Goal: Information Seeking & Learning: Learn about a topic

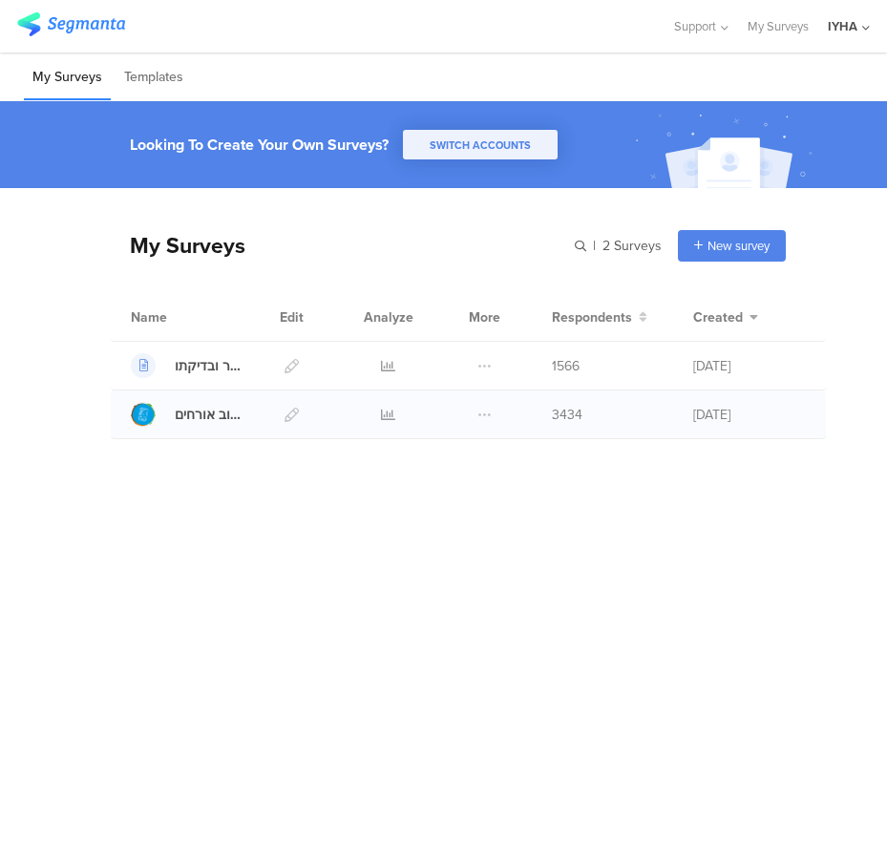
click at [379, 421] on div at bounding box center [388, 414] width 56 height 48
click at [386, 418] on icon at bounding box center [388, 415] width 14 height 14
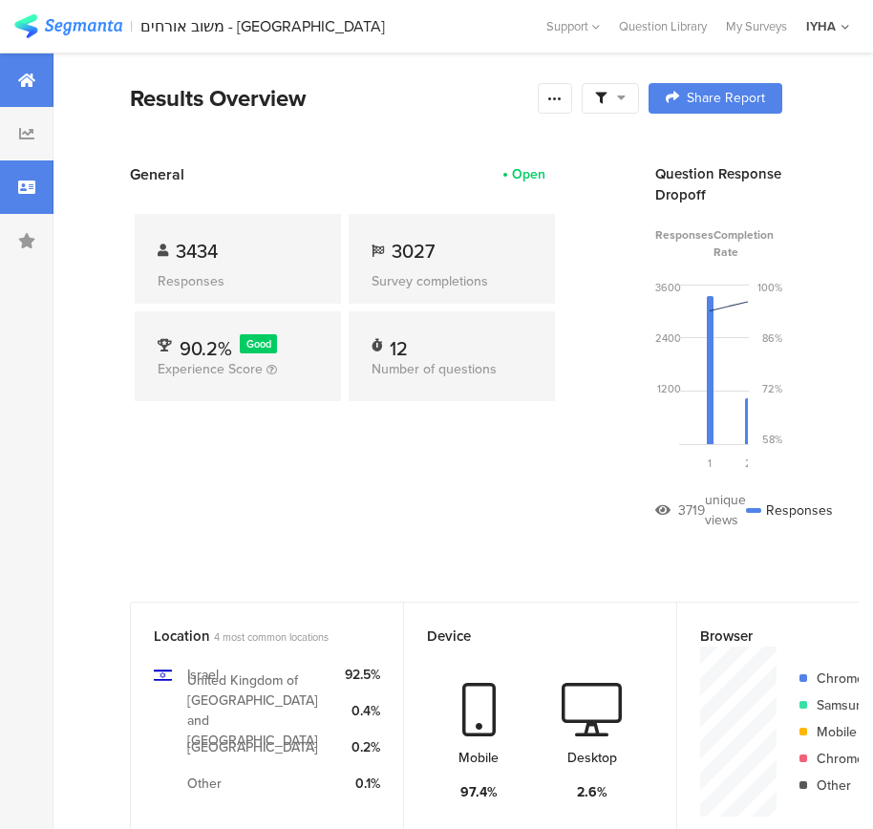
click at [46, 177] on div at bounding box center [26, 186] width 53 height 53
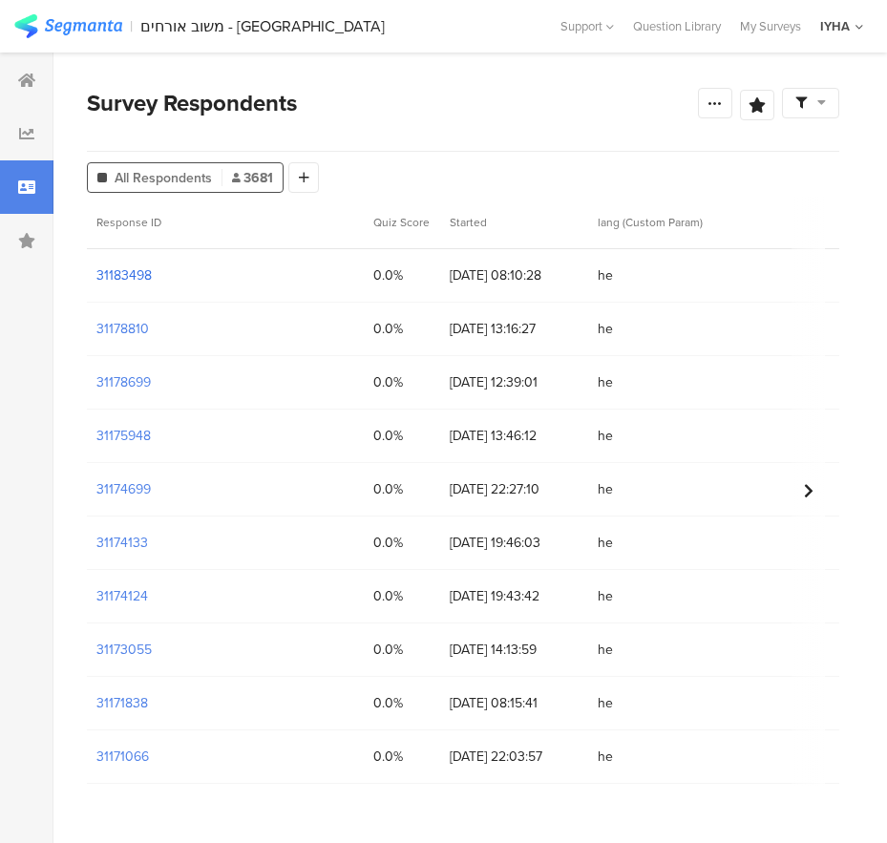
click at [127, 277] on section "31183498" at bounding box center [123, 275] width 55 height 20
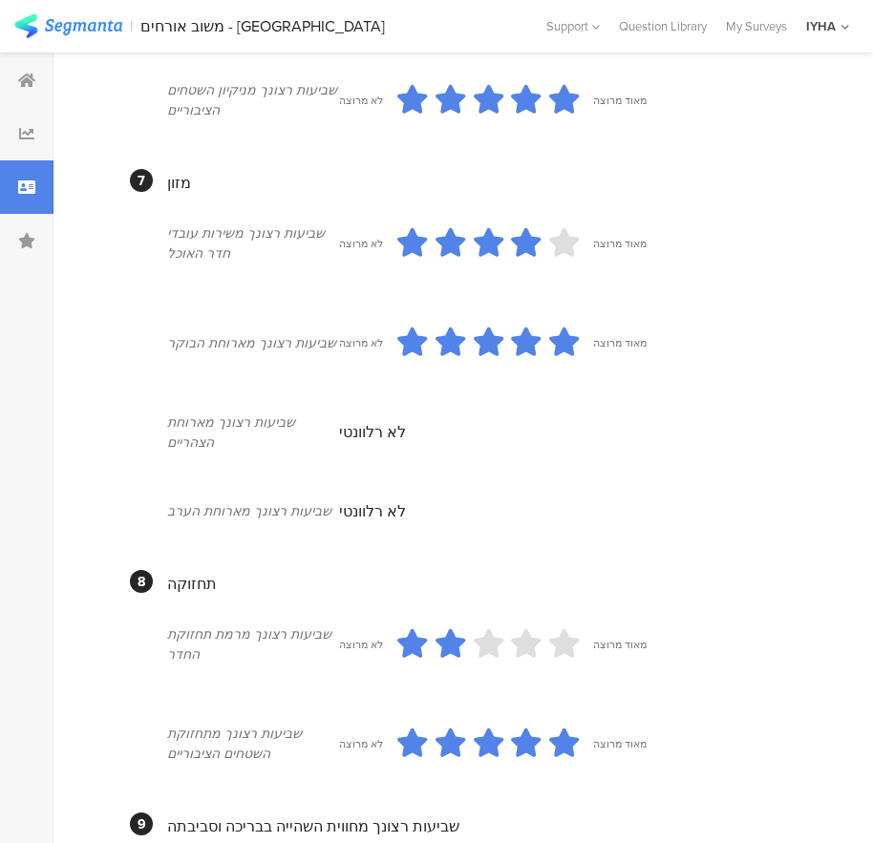
scroll to position [1624, 0]
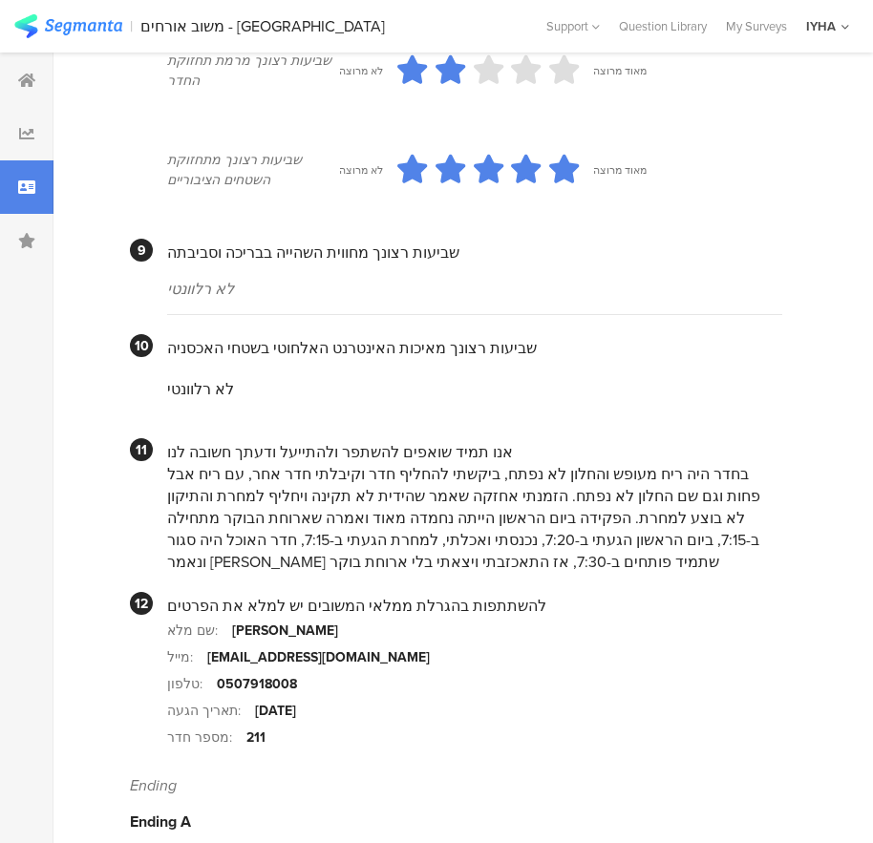
click at [676, 469] on div "בחדר היה ריח מעופש והחלון לא נפתח, ביקשתי להחליף חדר וקיבלתי חדר אחר, עם ריח אב…" at bounding box center [474, 518] width 615 height 110
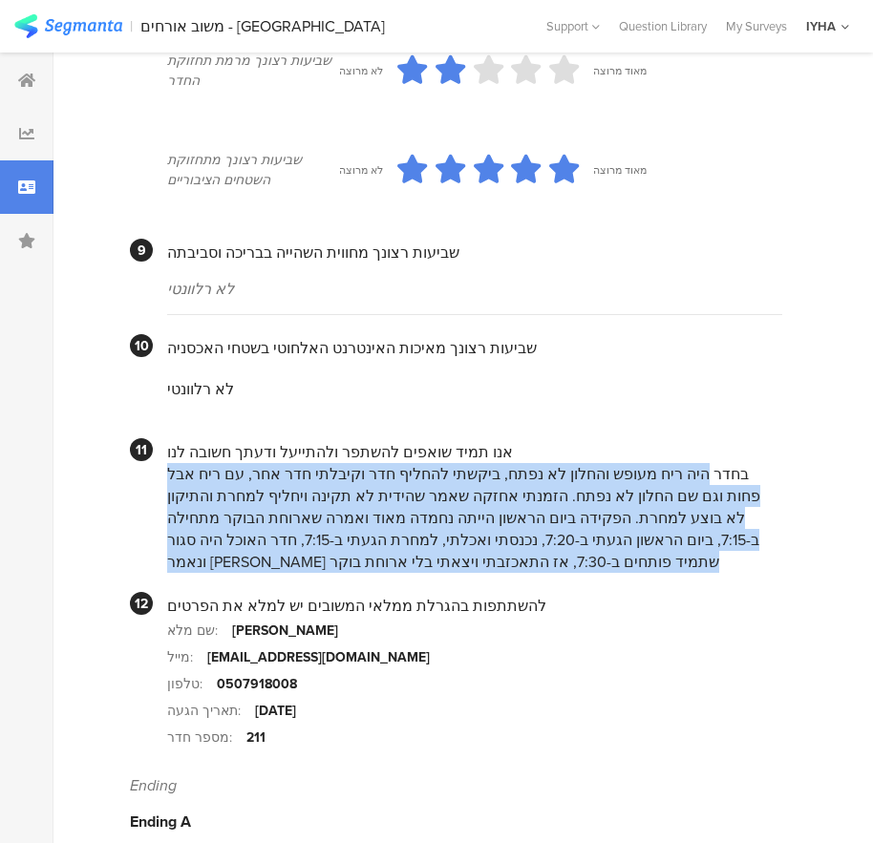
click at [675, 475] on div "בחדר היה ריח מעופש והחלון לא נפתח, ביקשתי להחליף חדר וקיבלתי חדר אחר, עם ריח אב…" at bounding box center [474, 518] width 615 height 110
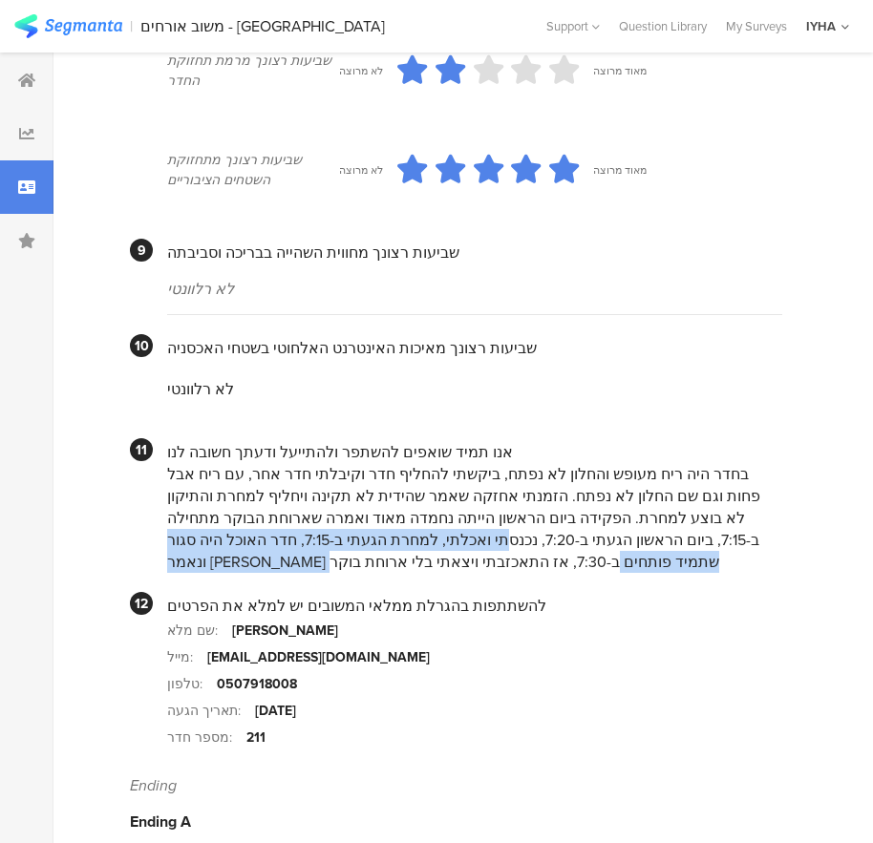
drag, startPoint x: 762, startPoint y: 492, endPoint x: 285, endPoint y: 506, distance: 476.6
click at [285, 506] on div "בחדר היה ריח מעופש והחלון לא נפתח, ביקשתי להחליף חדר וקיבלתי חדר אחר, עם ריח אב…" at bounding box center [474, 518] width 615 height 110
click at [288, 519] on div "בחדר היה ריח מעופש והחלון לא נפתח, ביקשתי להחליף חדר וקיבלתי חדר אחר, עם ריח אב…" at bounding box center [474, 518] width 615 height 110
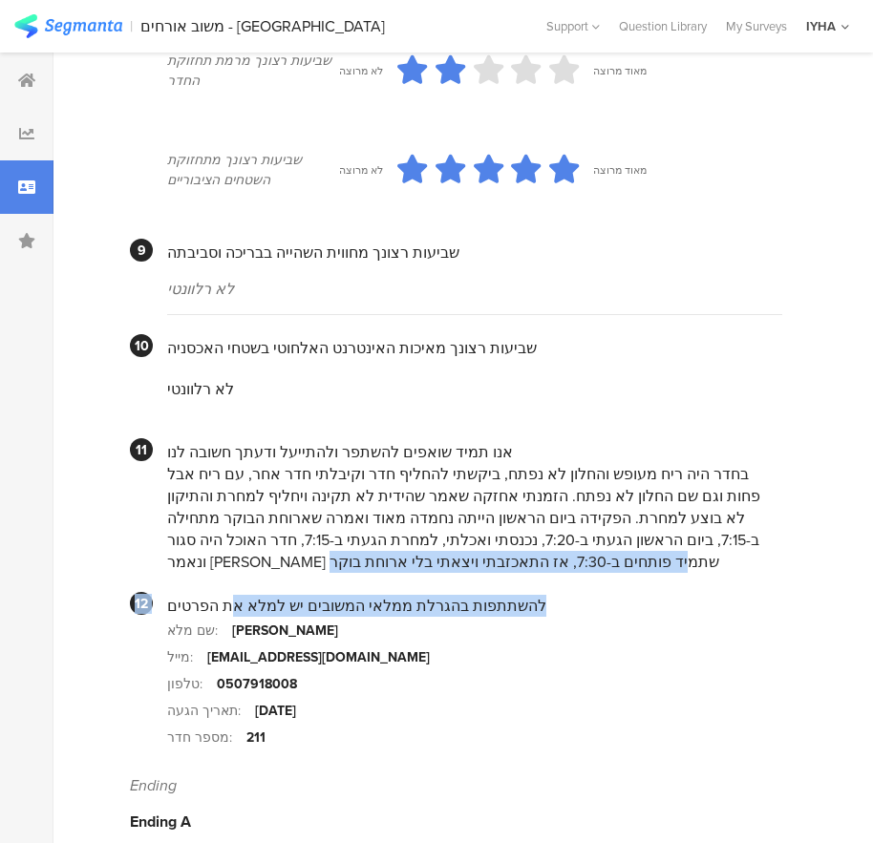
drag, startPoint x: 327, startPoint y: 513, endPoint x: 224, endPoint y: 546, distance: 108.4
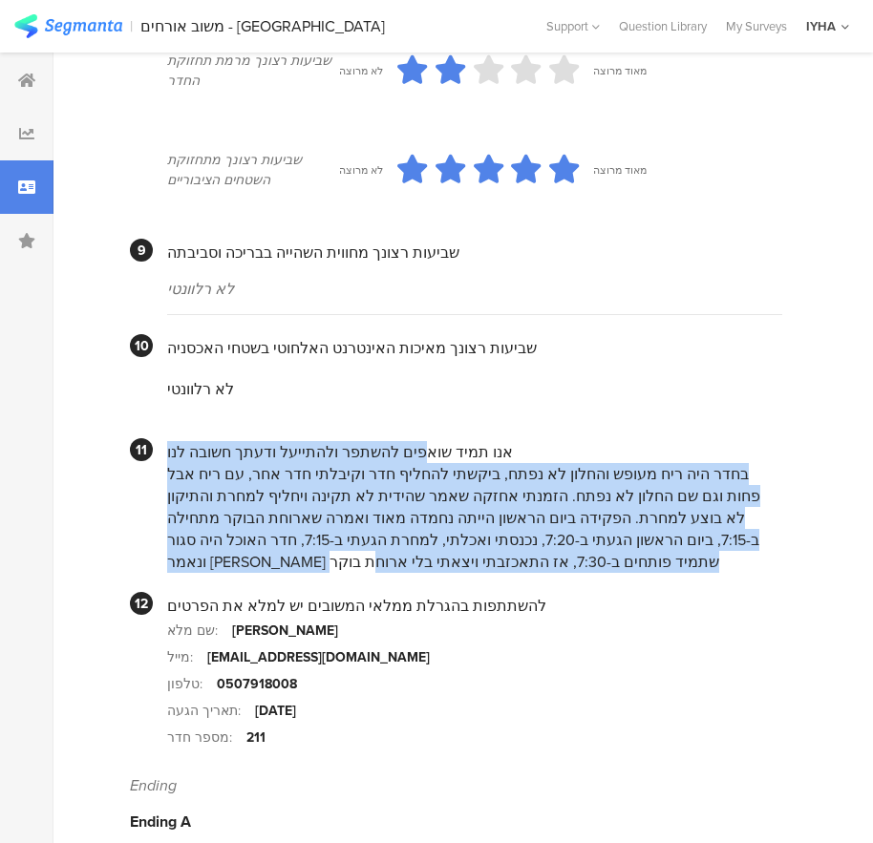
drag, startPoint x: 344, startPoint y: 527, endPoint x: 411, endPoint y: 434, distance: 114.8
click at [411, 438] on div "אנו תמיד שואפים להשתפר ולהתייעל ודעתך חשובה לנו בחדר היה ריח מעופש והחלון לא נפ…" at bounding box center [474, 505] width 615 height 135
click at [413, 441] on div "אנו תמיד שואפים להשתפר ולהתייעל ודעתך חשובה לנו" at bounding box center [474, 452] width 615 height 22
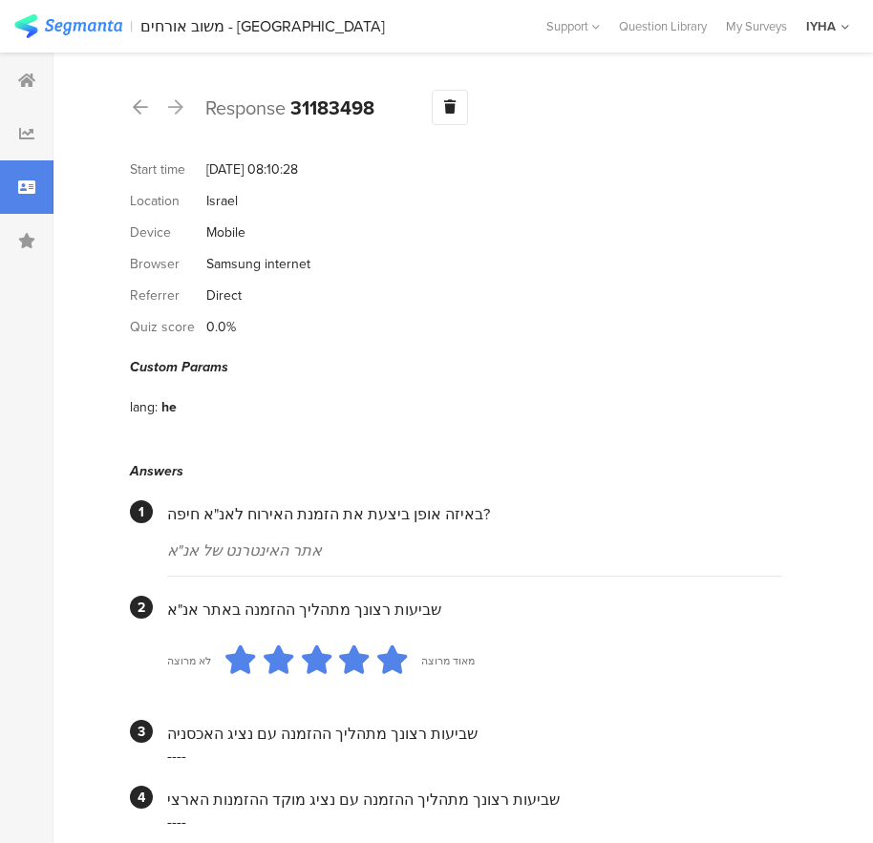
scroll to position [0, 0]
click at [138, 101] on icon at bounding box center [140, 107] width 15 height 17
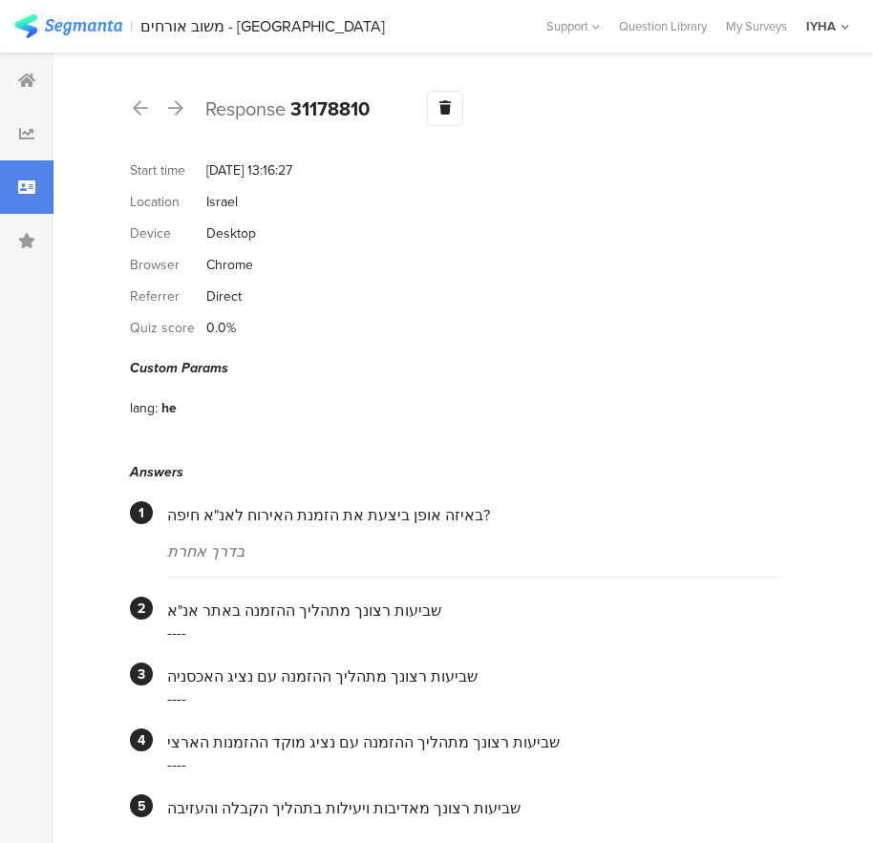
drag, startPoint x: 141, startPoint y: 106, endPoint x: 143, endPoint y: 135, distance: 28.7
click at [141, 107] on icon at bounding box center [140, 107] width 15 height 17
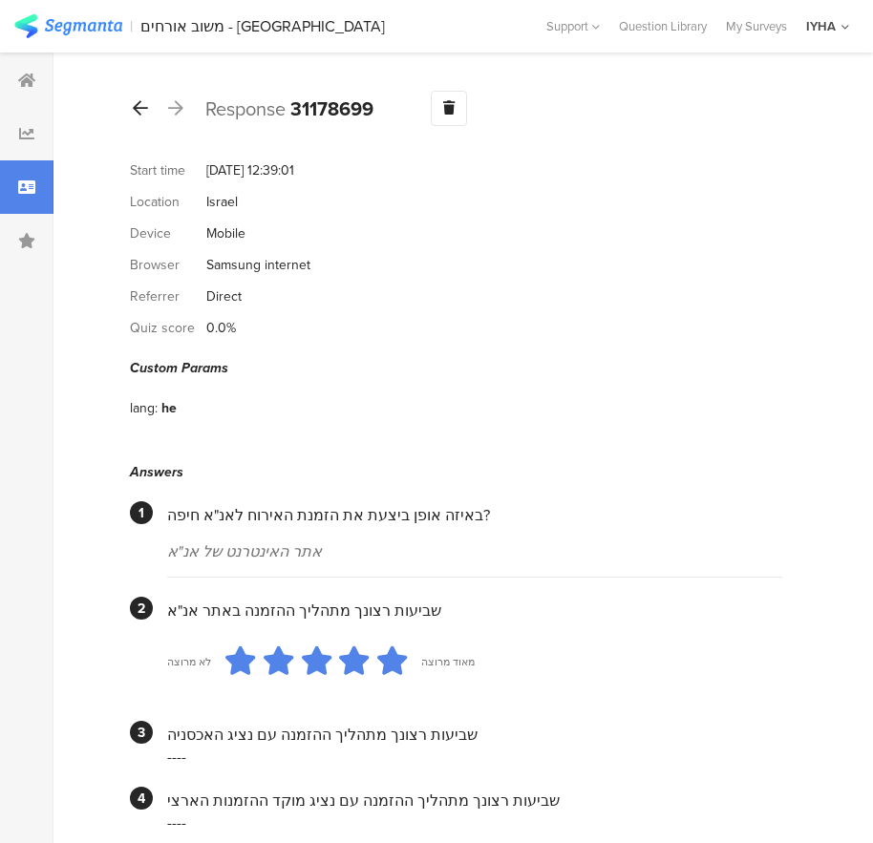
click at [145, 118] on div at bounding box center [140, 109] width 21 height 31
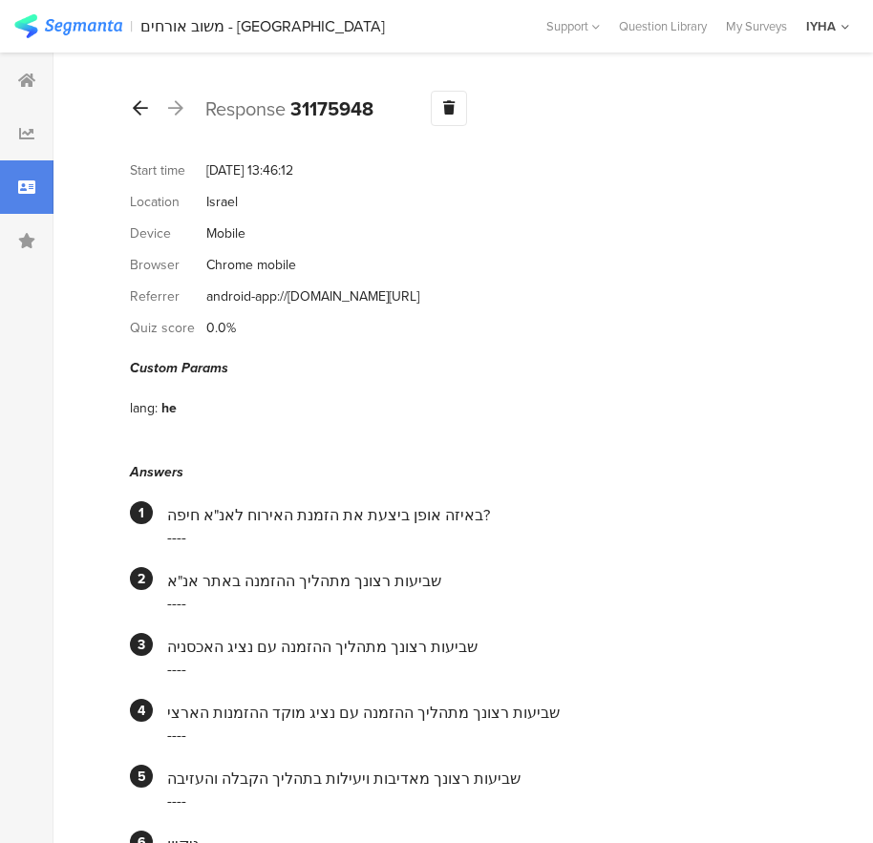
click at [144, 107] on icon at bounding box center [140, 107] width 15 height 17
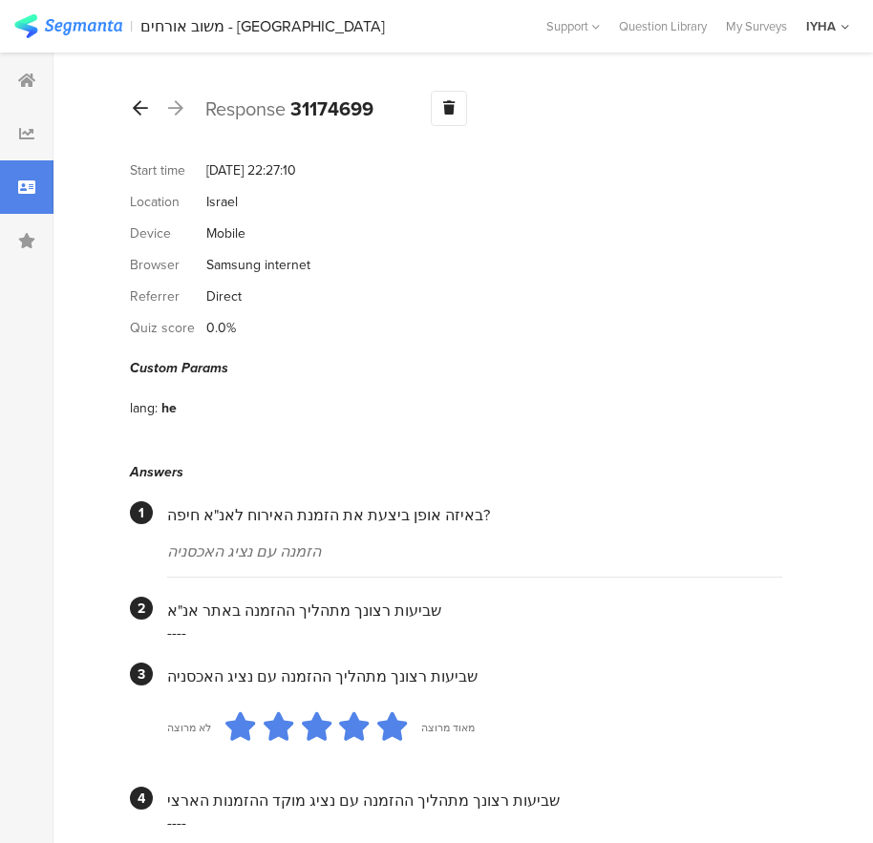
click at [137, 112] on icon at bounding box center [140, 107] width 15 height 17
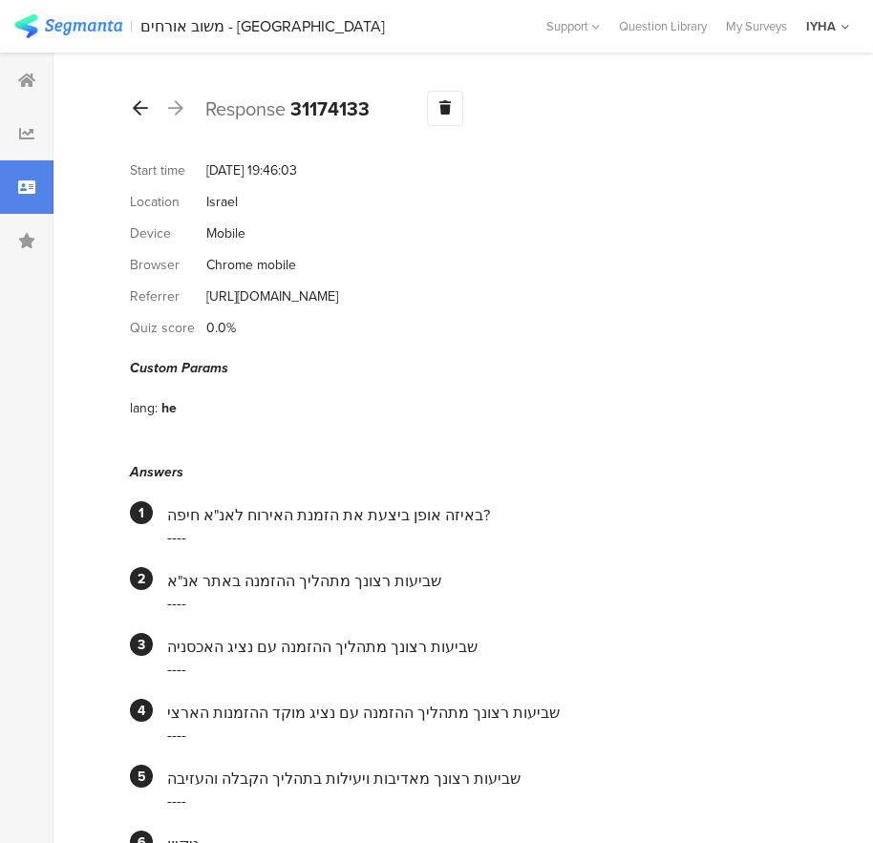
click at [148, 114] on div at bounding box center [140, 109] width 21 height 31
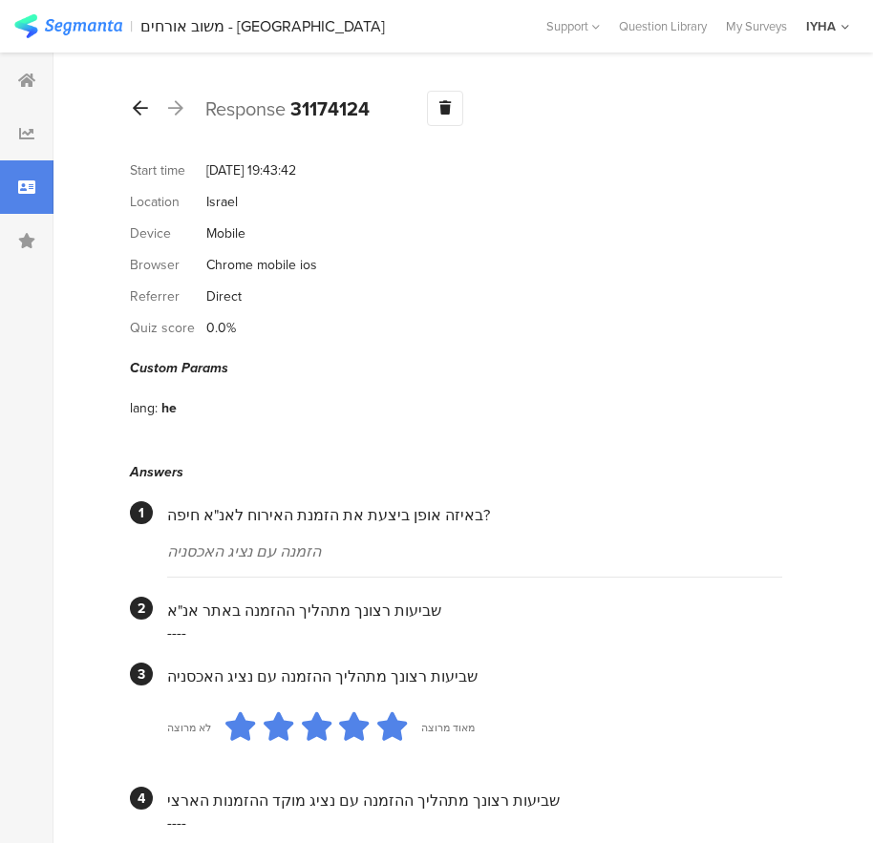
click at [146, 108] on icon at bounding box center [140, 107] width 15 height 17
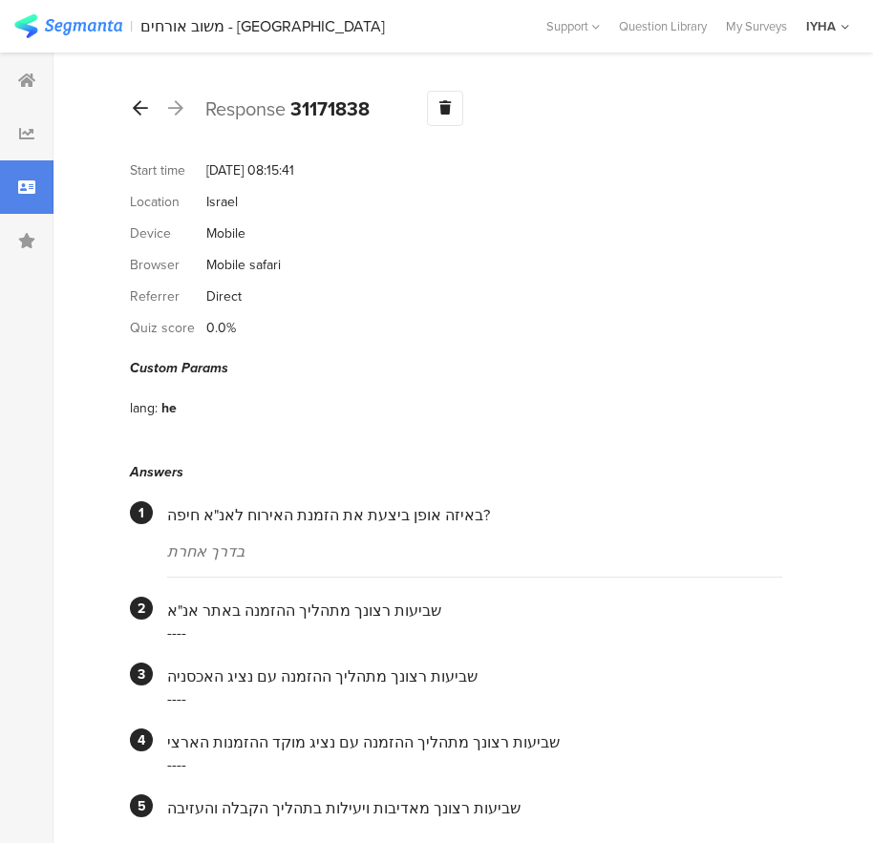
click at [148, 111] on div at bounding box center [140, 109] width 21 height 31
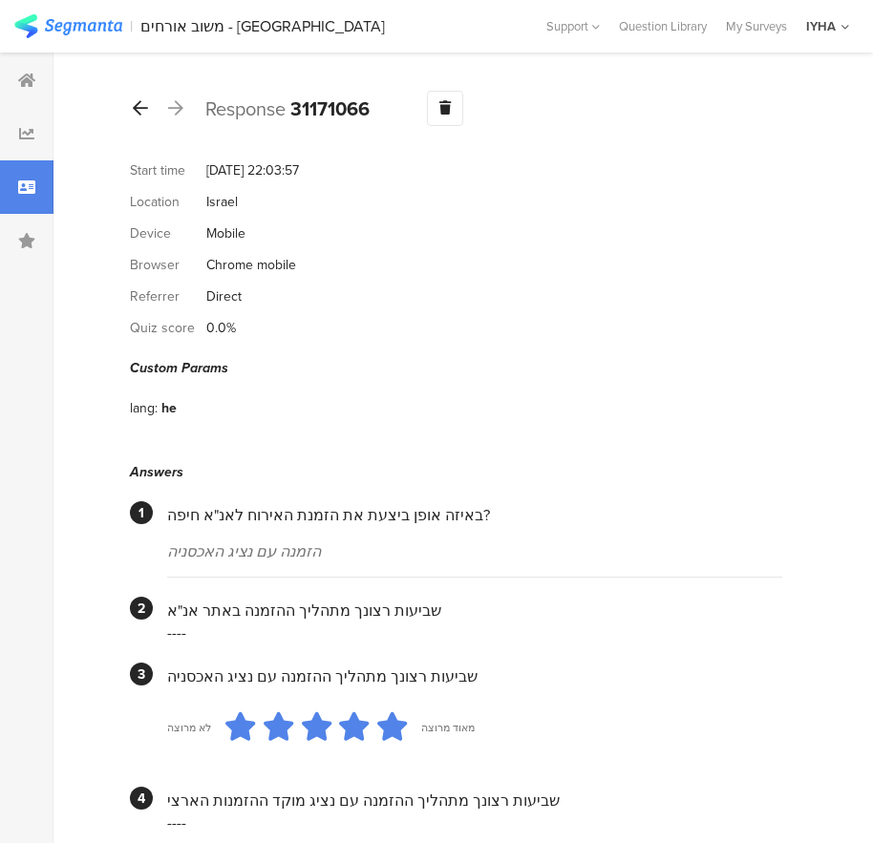
click at [148, 109] on div at bounding box center [140, 109] width 21 height 31
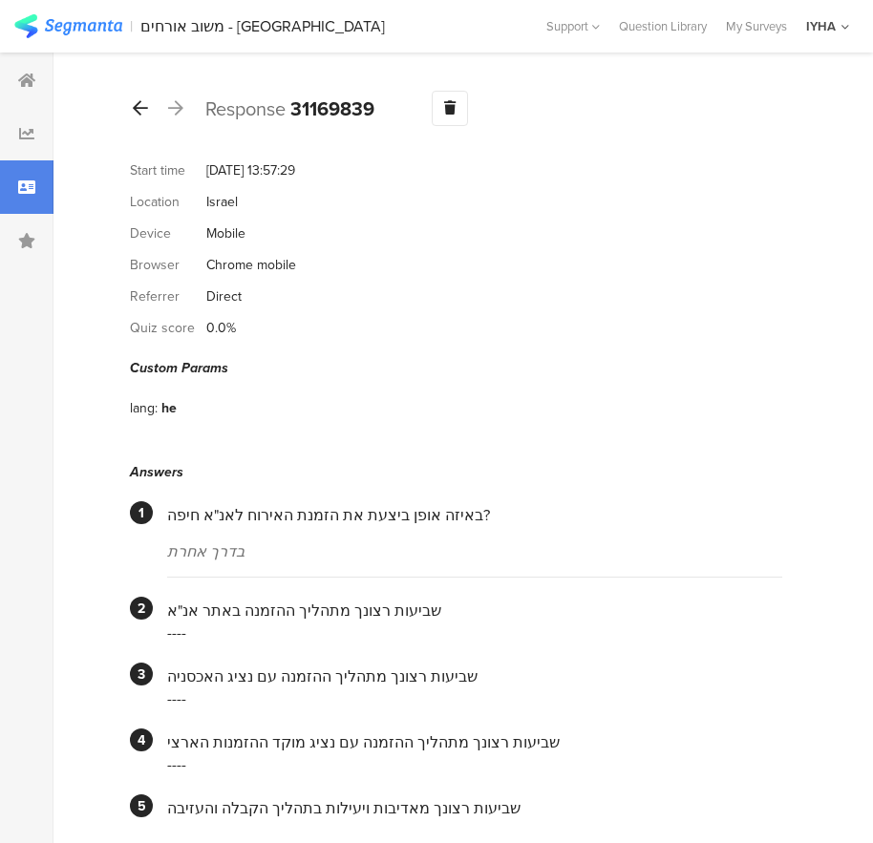
click at [147, 116] on div at bounding box center [140, 109] width 21 height 31
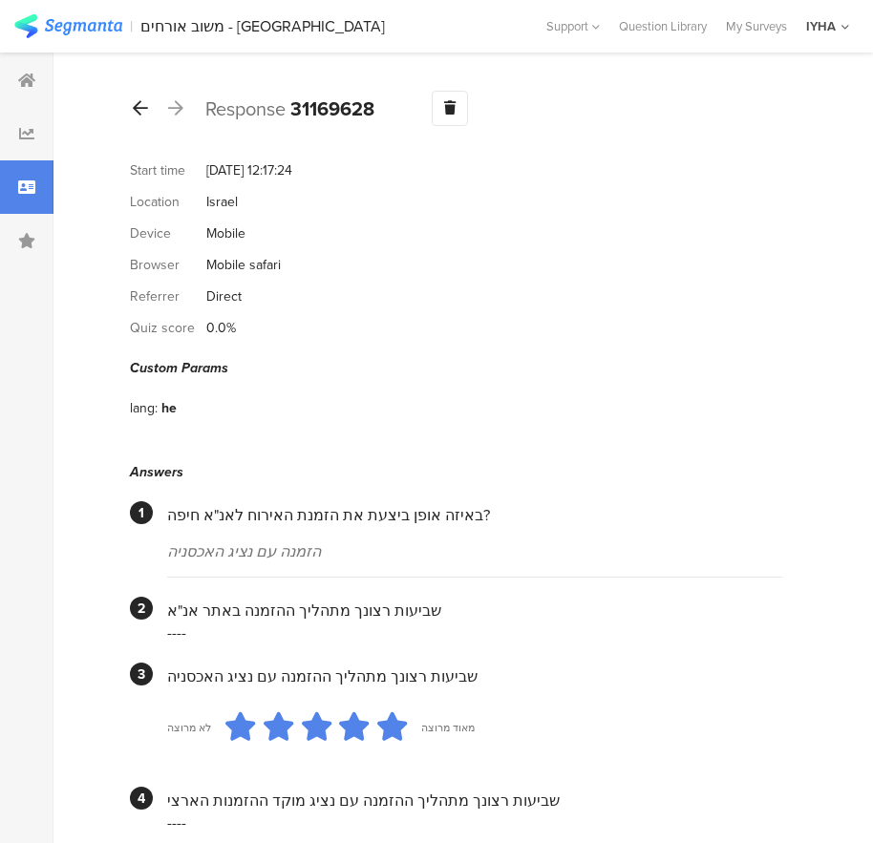
click at [135, 105] on icon at bounding box center [140, 107] width 15 height 17
